Goal: Check status: Check status

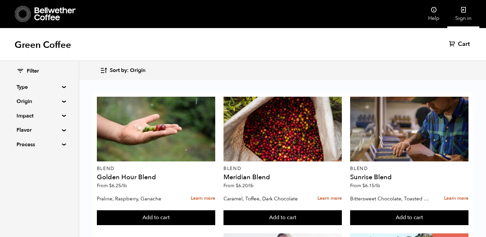
click at [467, 16] on link "Sign in" at bounding box center [463, 14] width 32 height 28
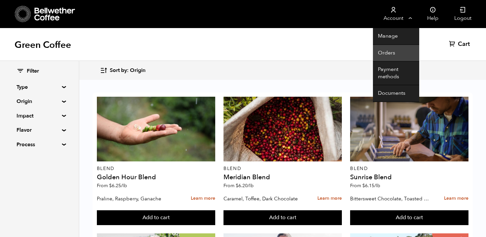
click at [397, 52] on link "Orders" at bounding box center [396, 53] width 46 height 17
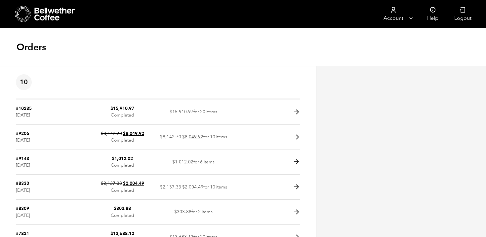
click at [301, 112] on article "10 #10235 August 6, 2025 $ 15,910.97 Completed $ 15,910.97 for 20 items #9206 A…" at bounding box center [158, 224] width 316 height 316
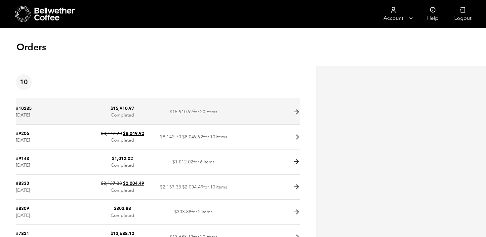
click at [297, 111] on icon at bounding box center [296, 112] width 8 height 8
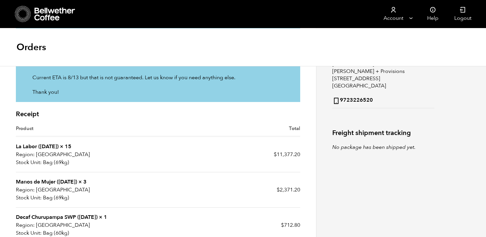
scroll to position [134, 0]
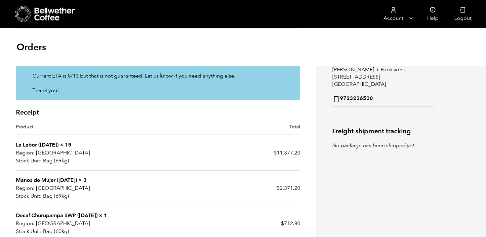
click at [45, 144] on link "La Labor ([DATE])" at bounding box center [37, 144] width 43 height 7
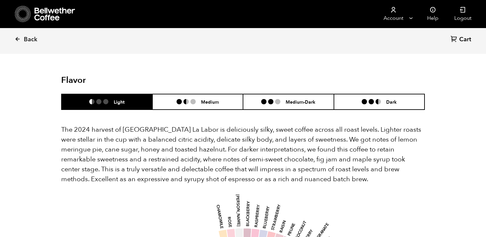
scroll to position [604, 0]
